Goal: Navigation & Orientation: Find specific page/section

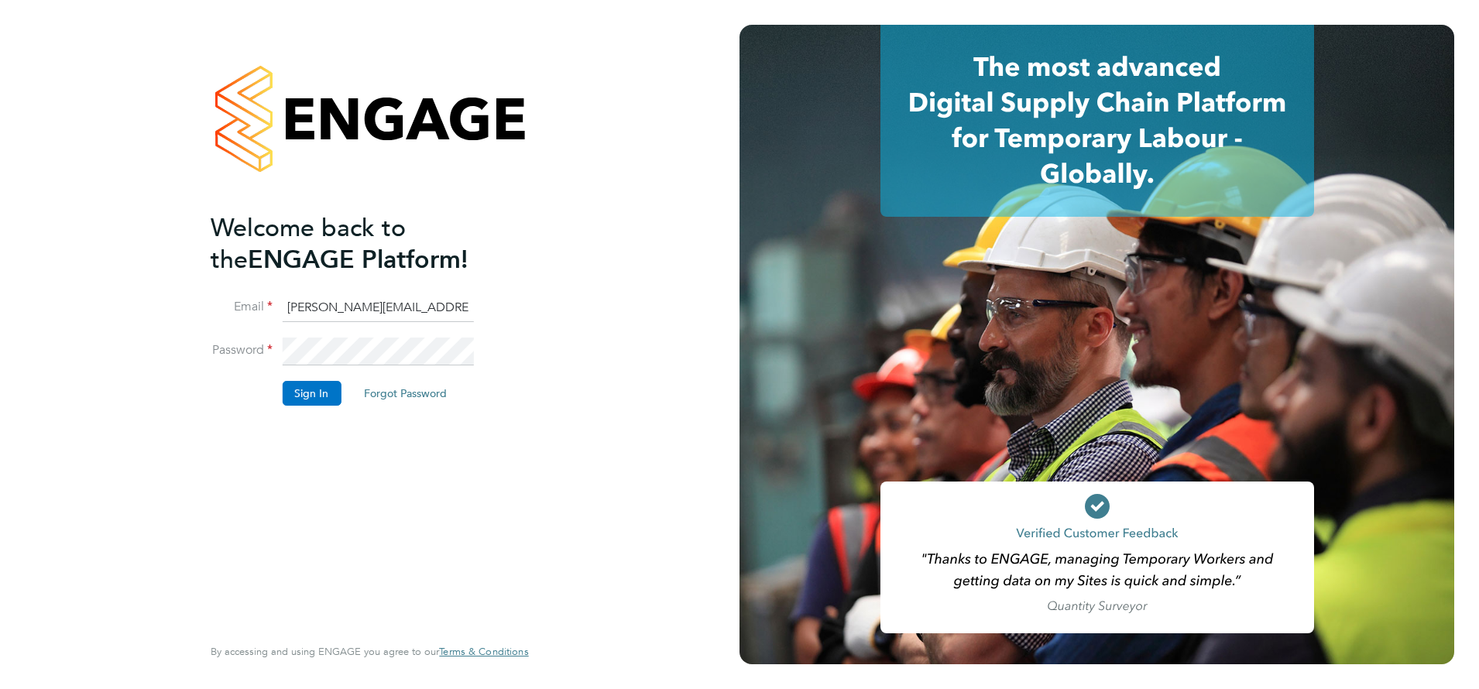
click at [300, 386] on button "Sign In" at bounding box center [311, 393] width 59 height 25
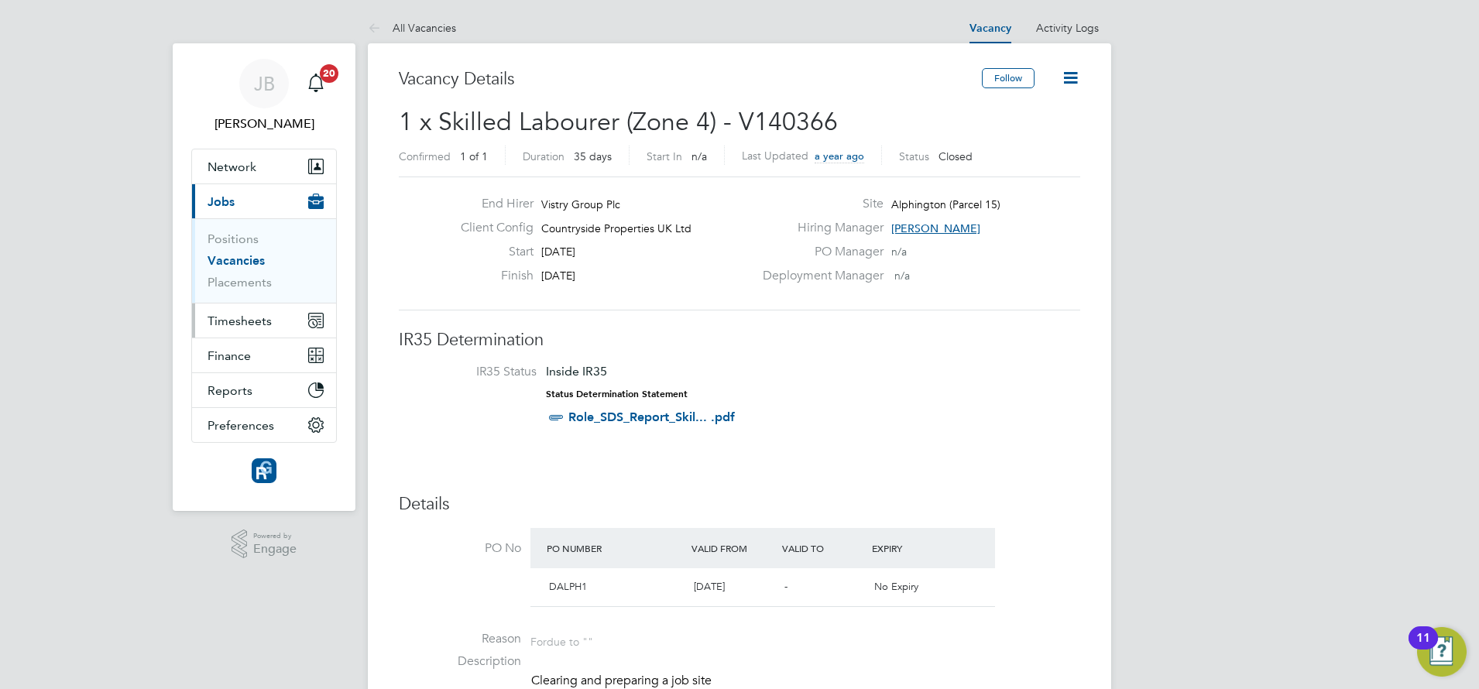
click at [259, 328] on button "Timesheets" at bounding box center [264, 321] width 144 height 34
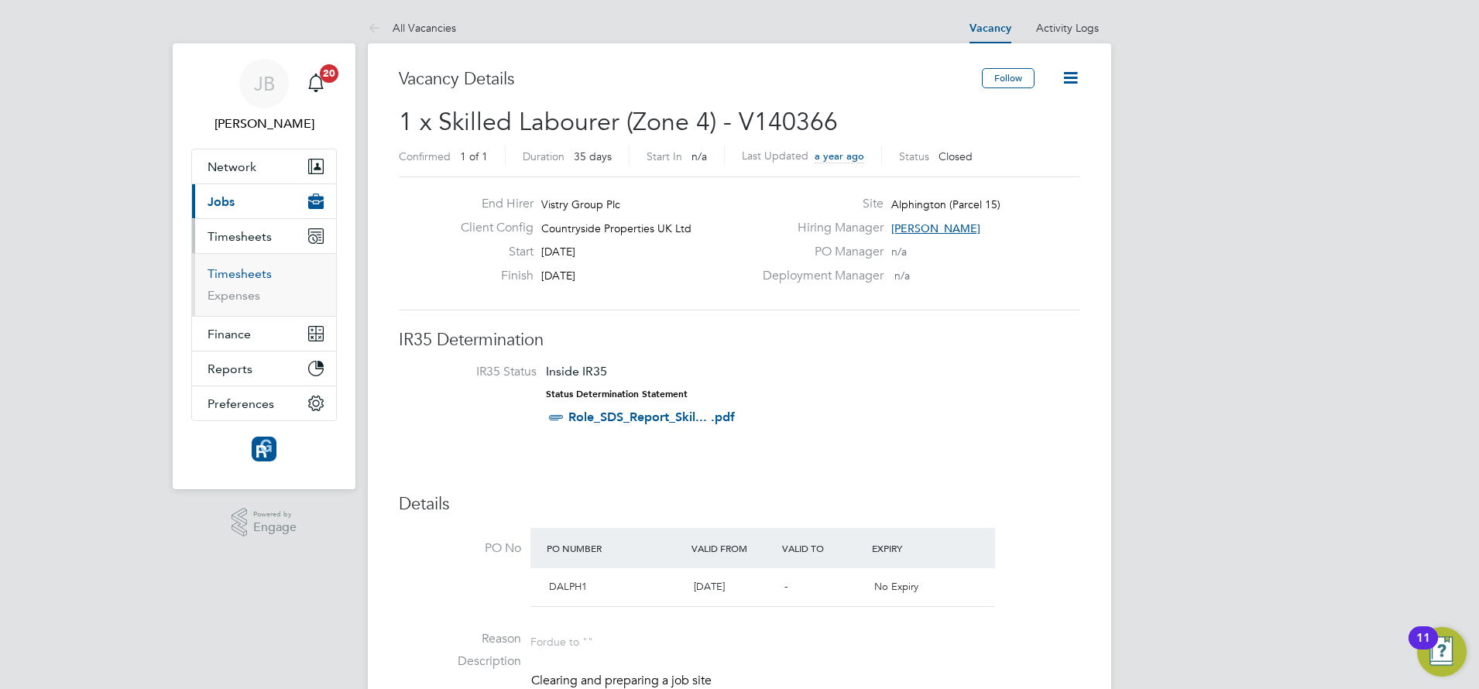
click at [247, 273] on link "Timesheets" at bounding box center [240, 273] width 64 height 15
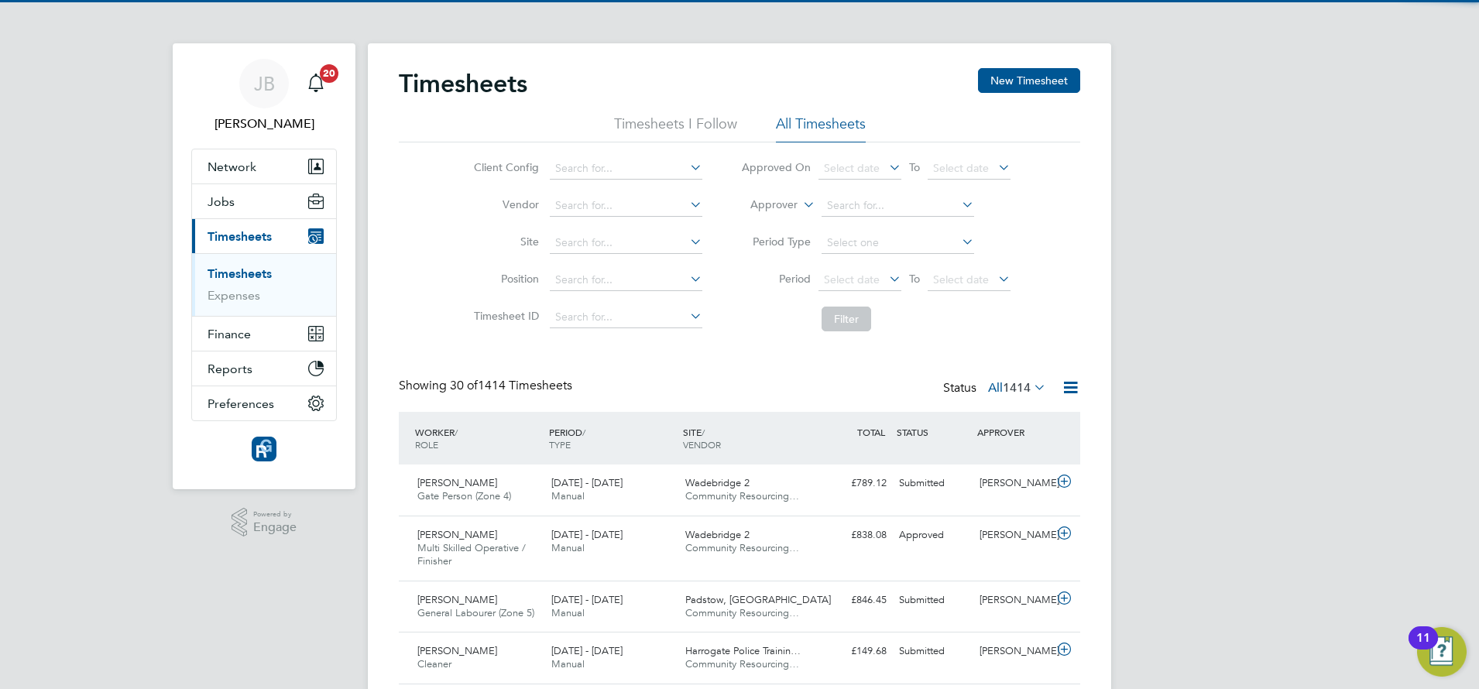
scroll to position [39, 135]
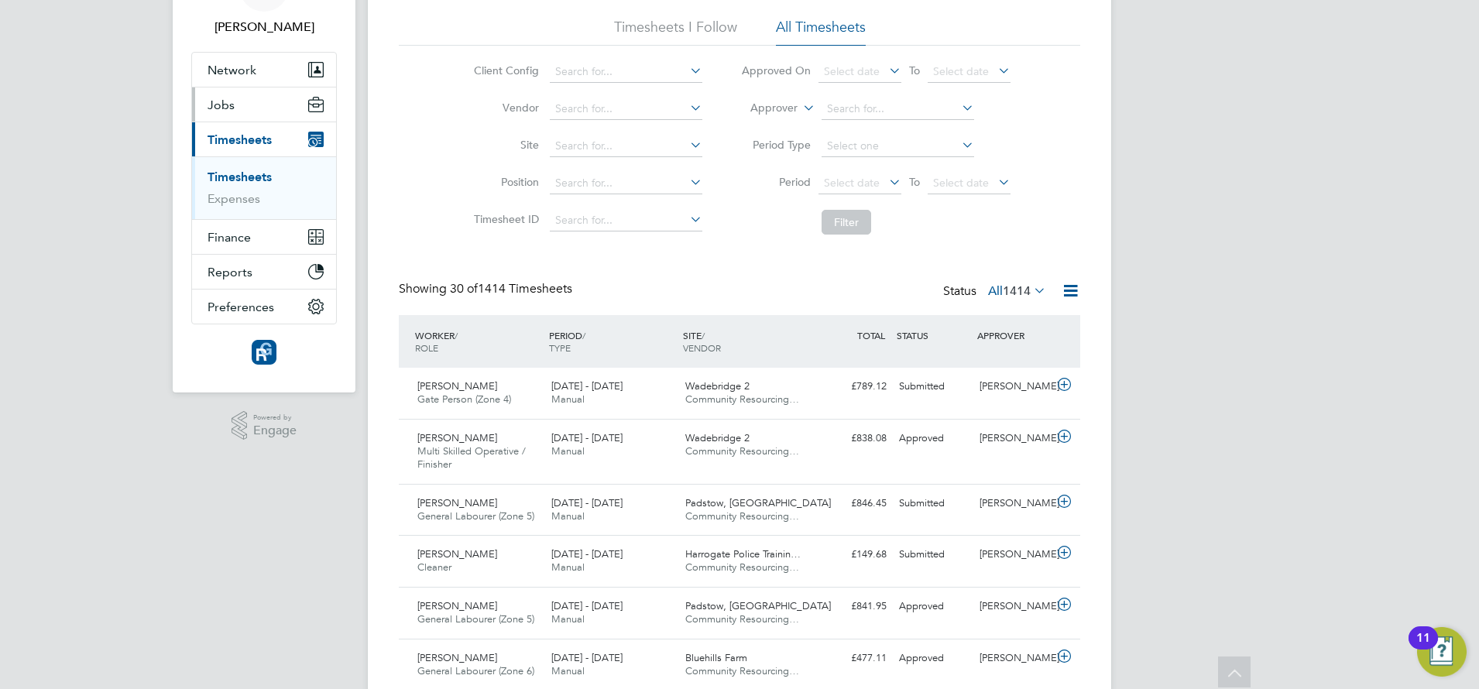
click at [235, 106] on button "Jobs" at bounding box center [264, 105] width 144 height 34
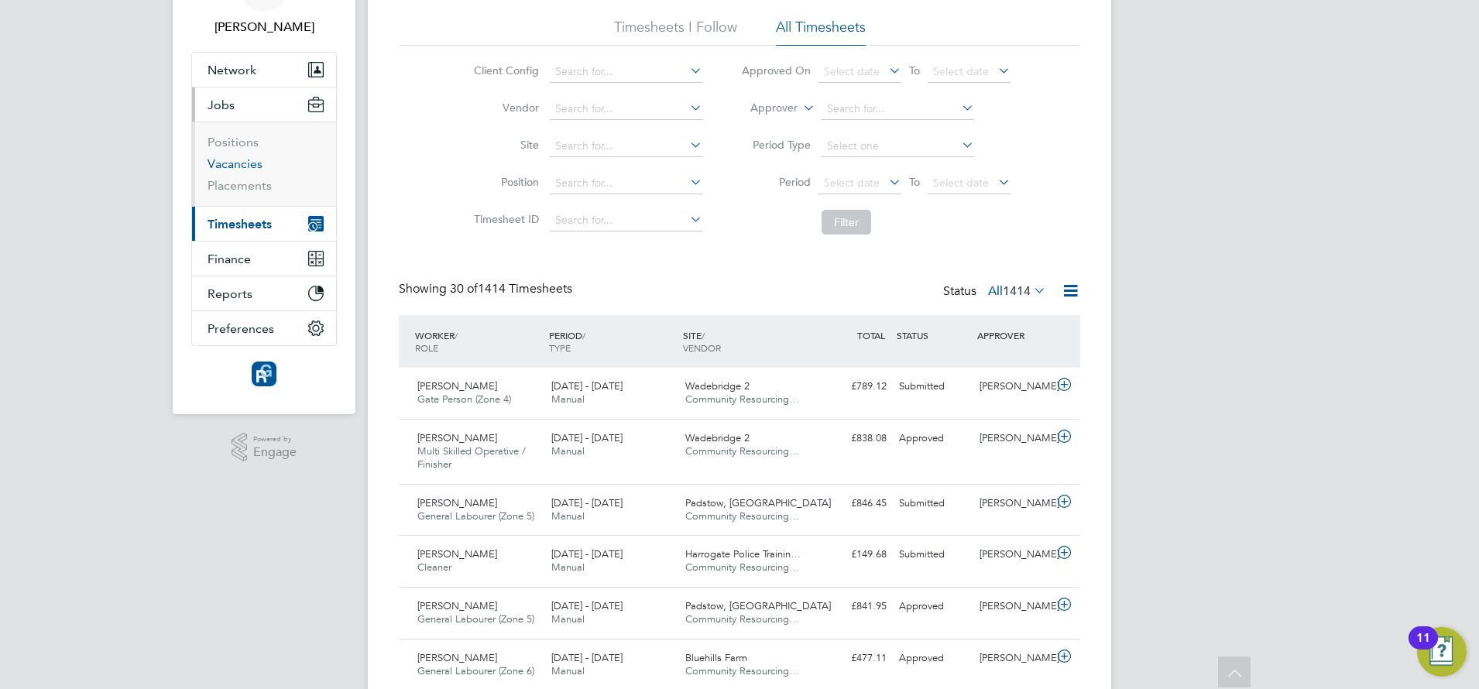
click at [225, 163] on link "Vacancies" at bounding box center [235, 163] width 55 height 15
